Goal: Contribute content: Add original content to the website for others to see

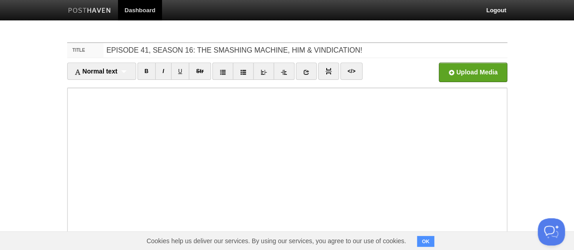
type input "EPISODE 41, SEASON 16: THE SMASHING MACHINE, HIM & VINDICATION!"
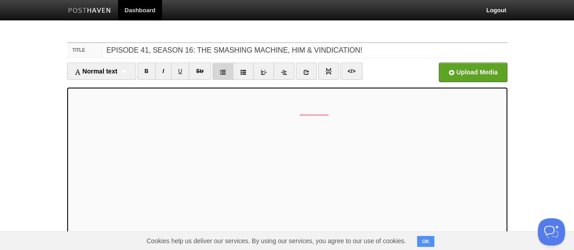
click at [224, 70] on icon at bounding box center [222, 72] width 6 height 6
click at [220, 72] on icon at bounding box center [222, 72] width 6 height 6
click at [224, 73] on icon at bounding box center [222, 72] width 6 height 6
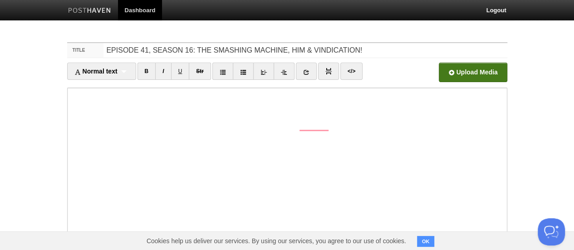
click at [459, 77] on input "file" at bounding box center [198, 75] width 687 height 46
click at [464, 67] on input "file" at bounding box center [198, 75] width 687 height 46
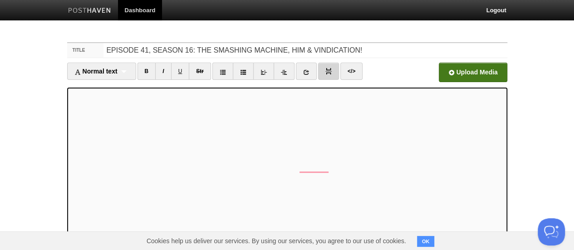
click at [326, 71] on img at bounding box center [328, 71] width 6 height 6
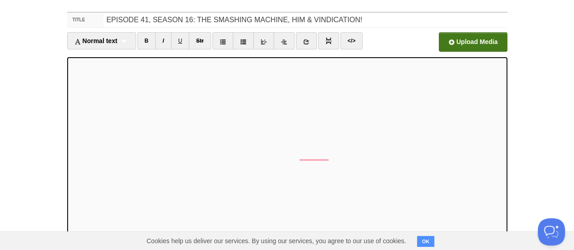
scroll to position [36, 0]
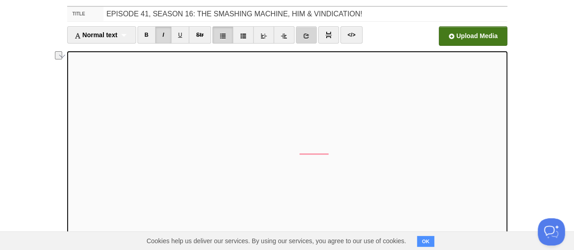
click at [311, 36] on link at bounding box center [306, 34] width 21 height 17
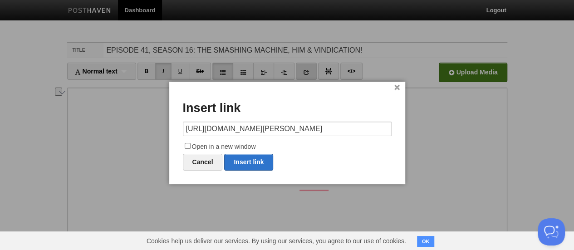
type input "https://"
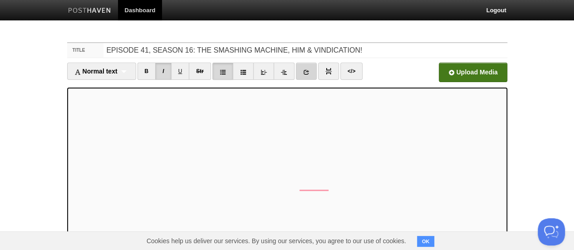
click at [303, 70] on icon at bounding box center [306, 72] width 6 height 6
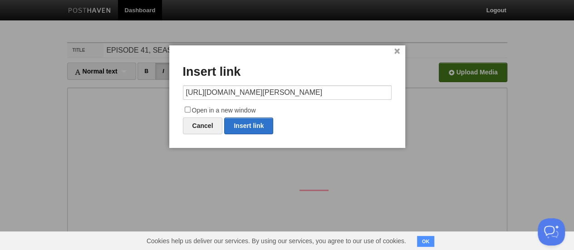
type input "https://"
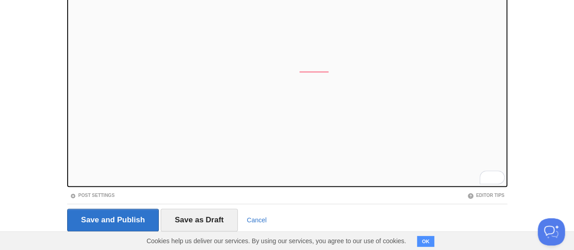
scroll to position [23, 0]
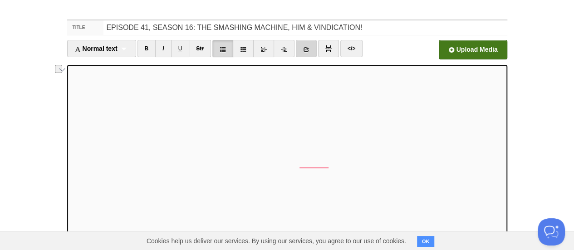
click at [304, 54] on link at bounding box center [306, 48] width 21 height 17
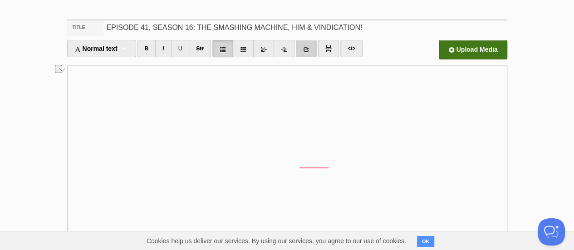
scroll to position [0, 0]
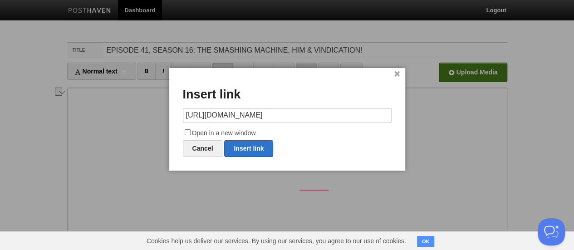
type input "https://"
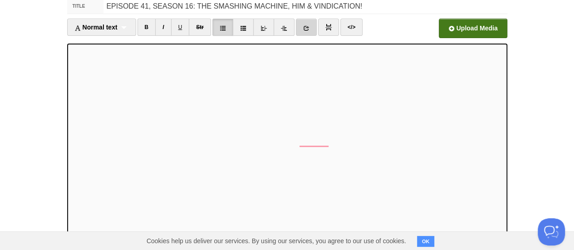
scroll to position [46, 0]
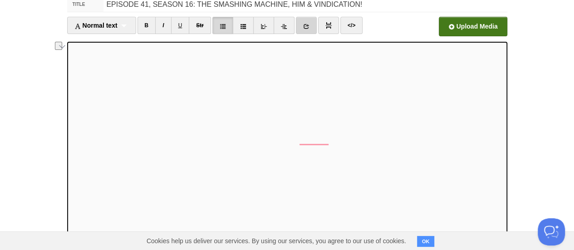
click at [303, 28] on icon at bounding box center [306, 26] width 6 height 6
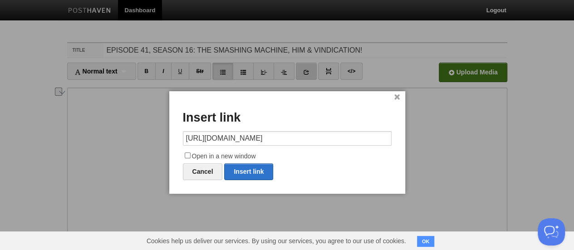
type input "https://"
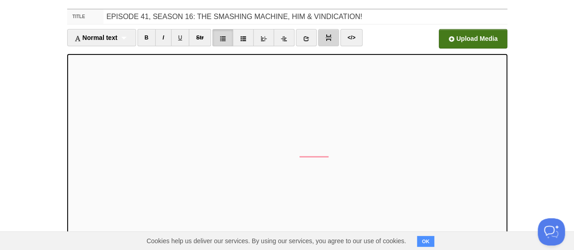
scroll to position [48, 0]
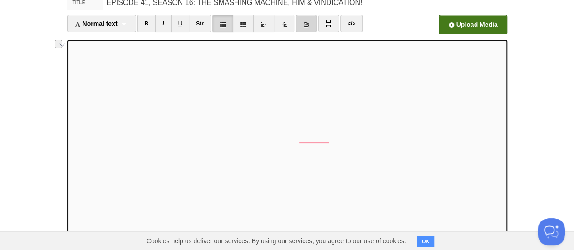
click at [301, 26] on link at bounding box center [306, 23] width 21 height 17
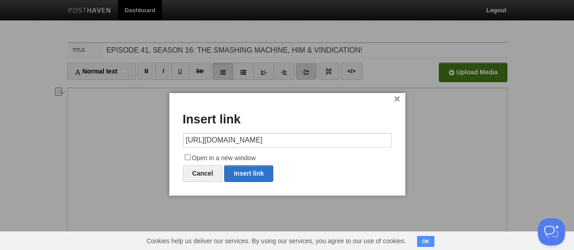
type input "https://"
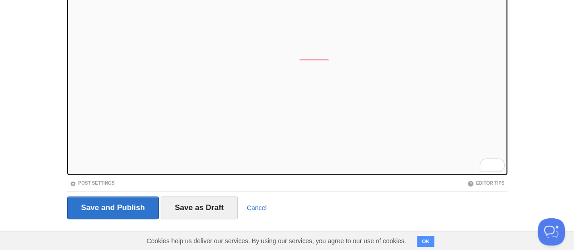
scroll to position [132, 0]
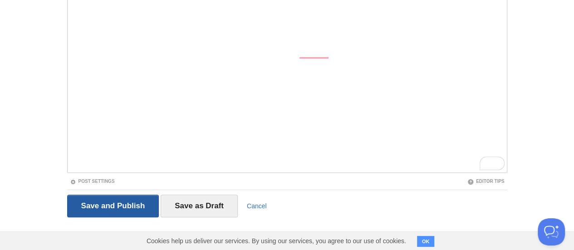
click at [114, 206] on input "Save and Publish" at bounding box center [113, 206] width 92 height 23
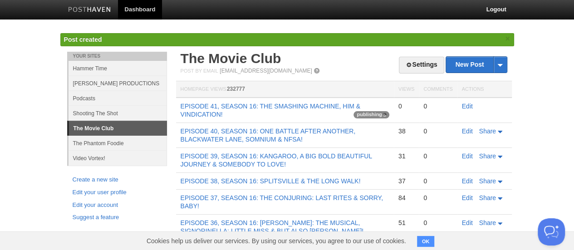
scroll to position [34, 0]
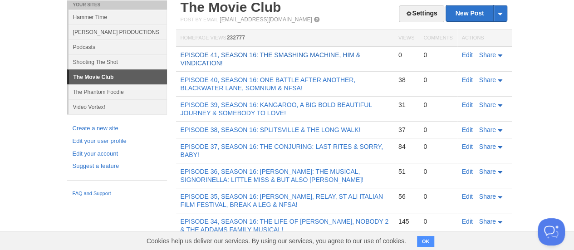
click at [190, 61] on link "EPISODE 41, SEASON 16: THE SMASHING MACHINE, HIM & VINDICATION!" at bounding box center [270, 58] width 180 height 15
click at [463, 55] on link "Edit" at bounding box center [467, 54] width 11 height 7
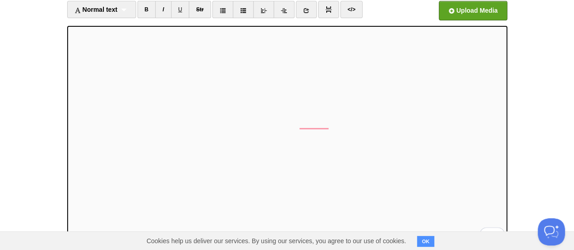
scroll to position [61, 0]
click at [300, 11] on link at bounding box center [306, 10] width 21 height 17
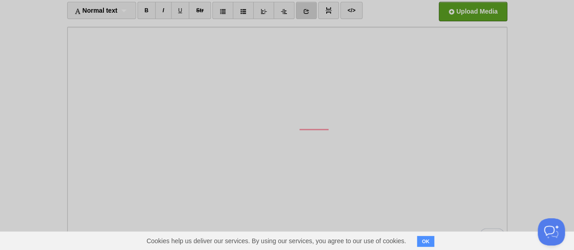
scroll to position [0, 0]
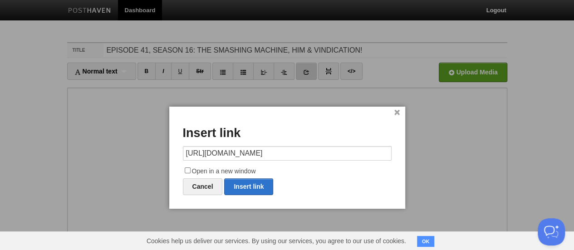
type input "https://"
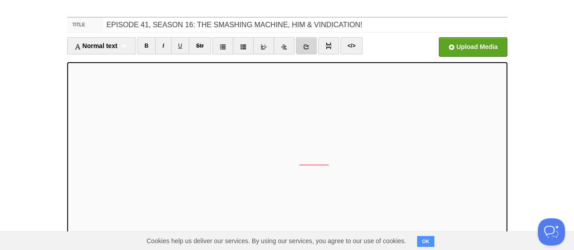
scroll to position [19, 0]
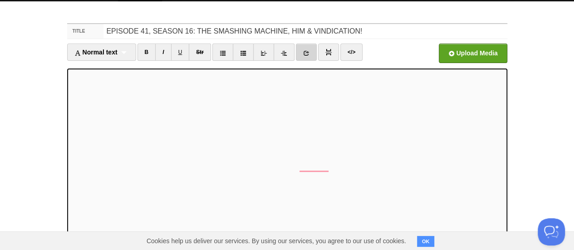
click at [305, 57] on link at bounding box center [306, 52] width 21 height 17
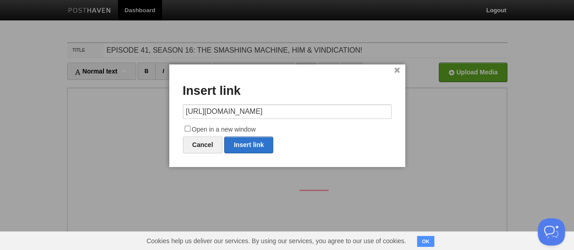
type input "https://"
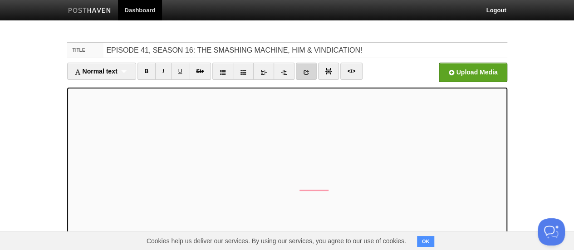
click at [299, 73] on link at bounding box center [306, 71] width 21 height 17
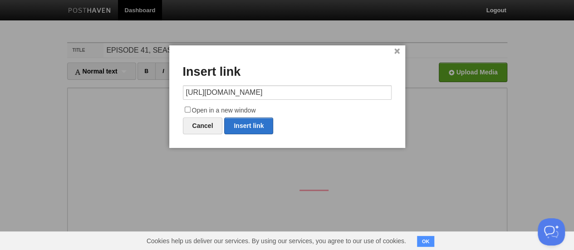
type input "https://"
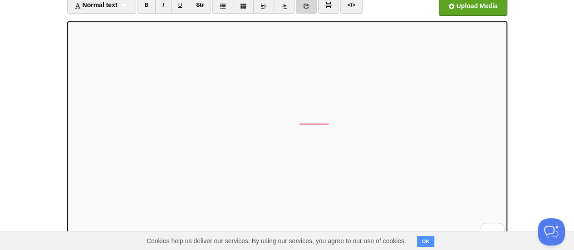
click at [0, 0] on div at bounding box center [0, 0] width 0 height 0
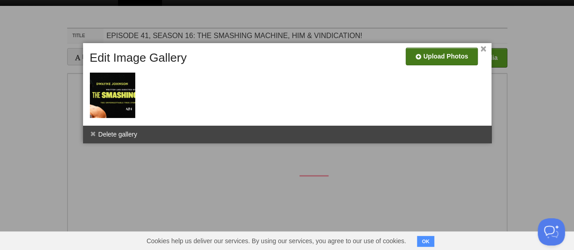
click at [425, 56] on input "file" at bounding box center [169, 60] width 687 height 46
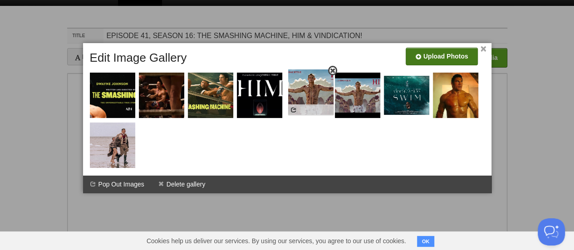
drag, startPoint x: 355, startPoint y: 97, endPoint x: 306, endPoint y: 93, distance: 49.6
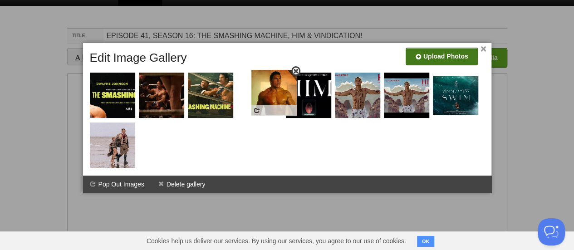
drag, startPoint x: 457, startPoint y: 100, endPoint x: 256, endPoint y: 98, distance: 201.4
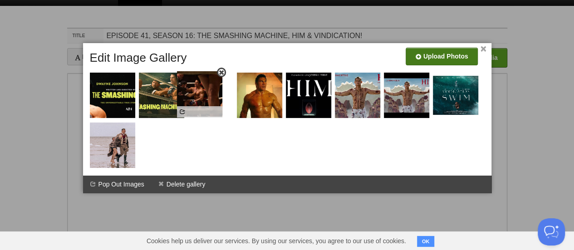
drag, startPoint x: 171, startPoint y: 99, endPoint x: 219, endPoint y: 97, distance: 47.7
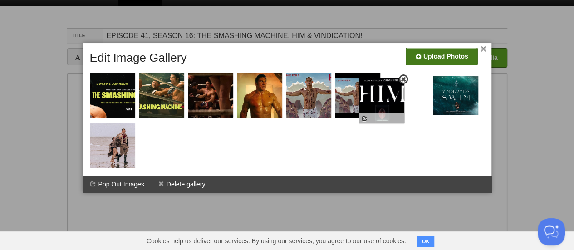
drag, startPoint x: 312, startPoint y: 92, endPoint x: 397, endPoint y: 97, distance: 85.9
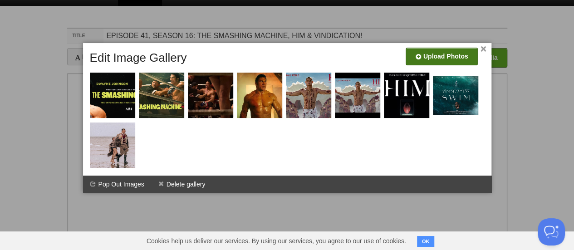
click at [377, 158] on div at bounding box center [289, 111] width 404 height 122
click at [481, 48] on link "×" at bounding box center [483, 49] width 6 height 5
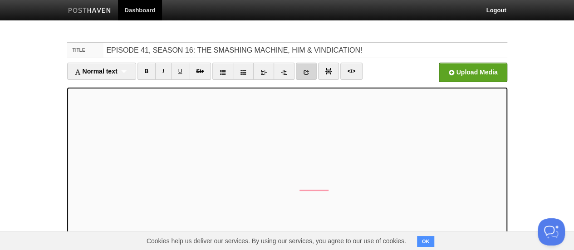
click at [304, 74] on icon at bounding box center [306, 72] width 6 height 6
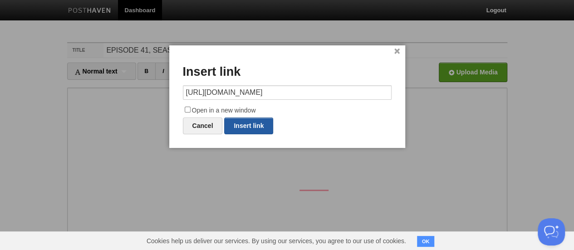
click at [252, 125] on link "Insert link" at bounding box center [248, 125] width 49 height 17
type input "https://"
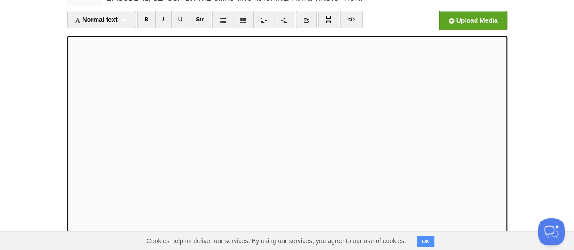
scroll to position [132, 0]
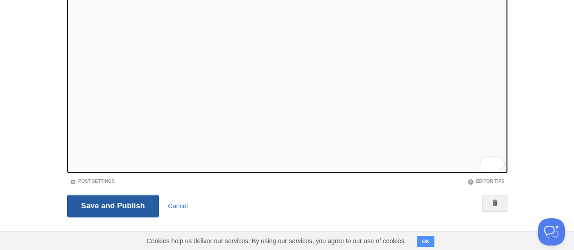
click at [118, 205] on input "Save and Publish" at bounding box center [113, 206] width 92 height 23
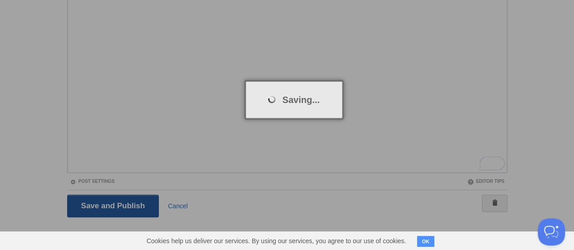
scroll to position [34, 0]
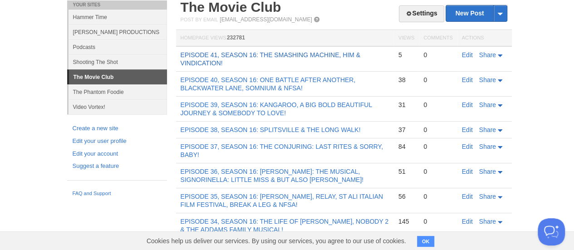
click at [214, 54] on link "EPISODE 41, SEASON 16: THE SMASHING MACHINE, HIM & VINDICATION!" at bounding box center [270, 58] width 180 height 15
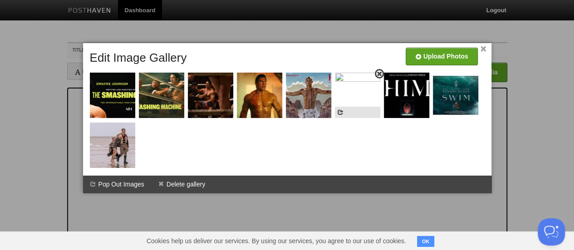
click at [378, 74] on span at bounding box center [379, 74] width 6 height 6
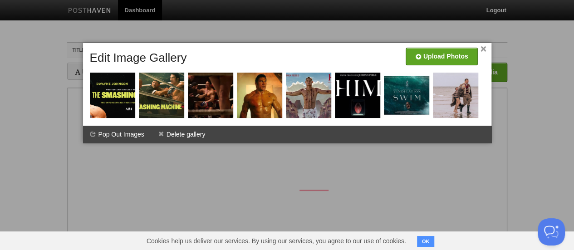
click at [483, 49] on link "×" at bounding box center [483, 49] width 6 height 5
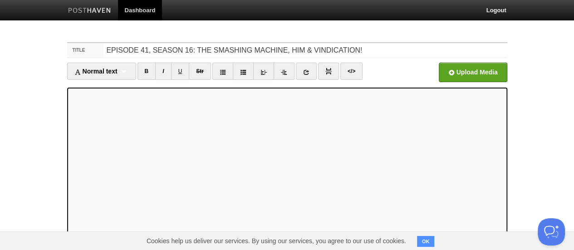
scroll to position [132, 0]
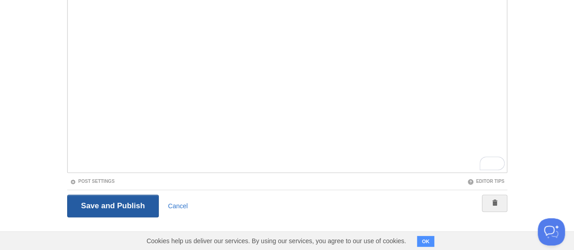
click at [107, 198] on input "Save and Publish" at bounding box center [113, 206] width 92 height 23
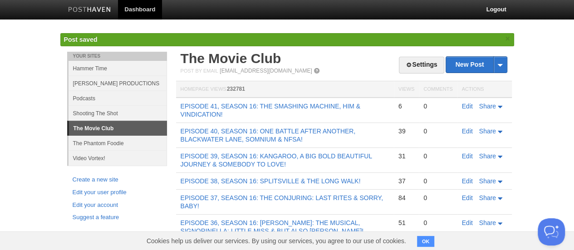
scroll to position [34, 0]
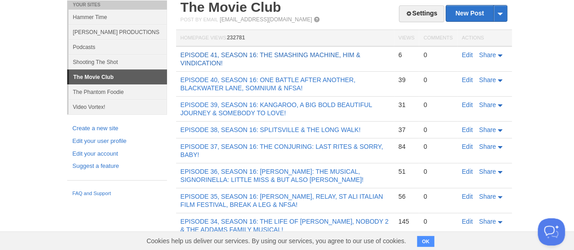
click at [205, 58] on link "EPISODE 41, SEASON 16: THE SMASHING MACHINE, HIM & VINDICATION!" at bounding box center [270, 58] width 180 height 15
